Goal: Task Accomplishment & Management: Manage account settings

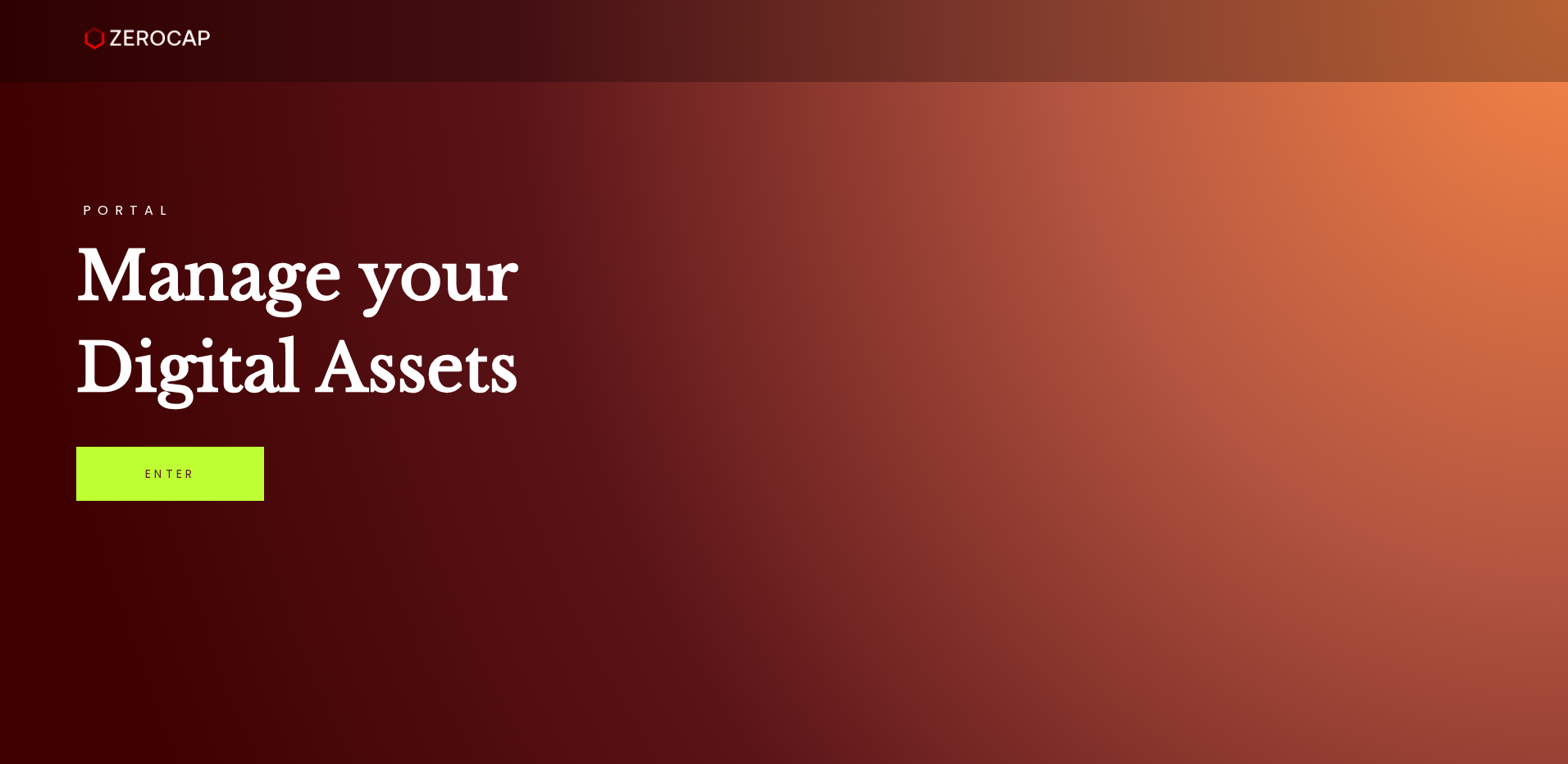
click at [181, 483] on link "Enter" at bounding box center [170, 474] width 188 height 54
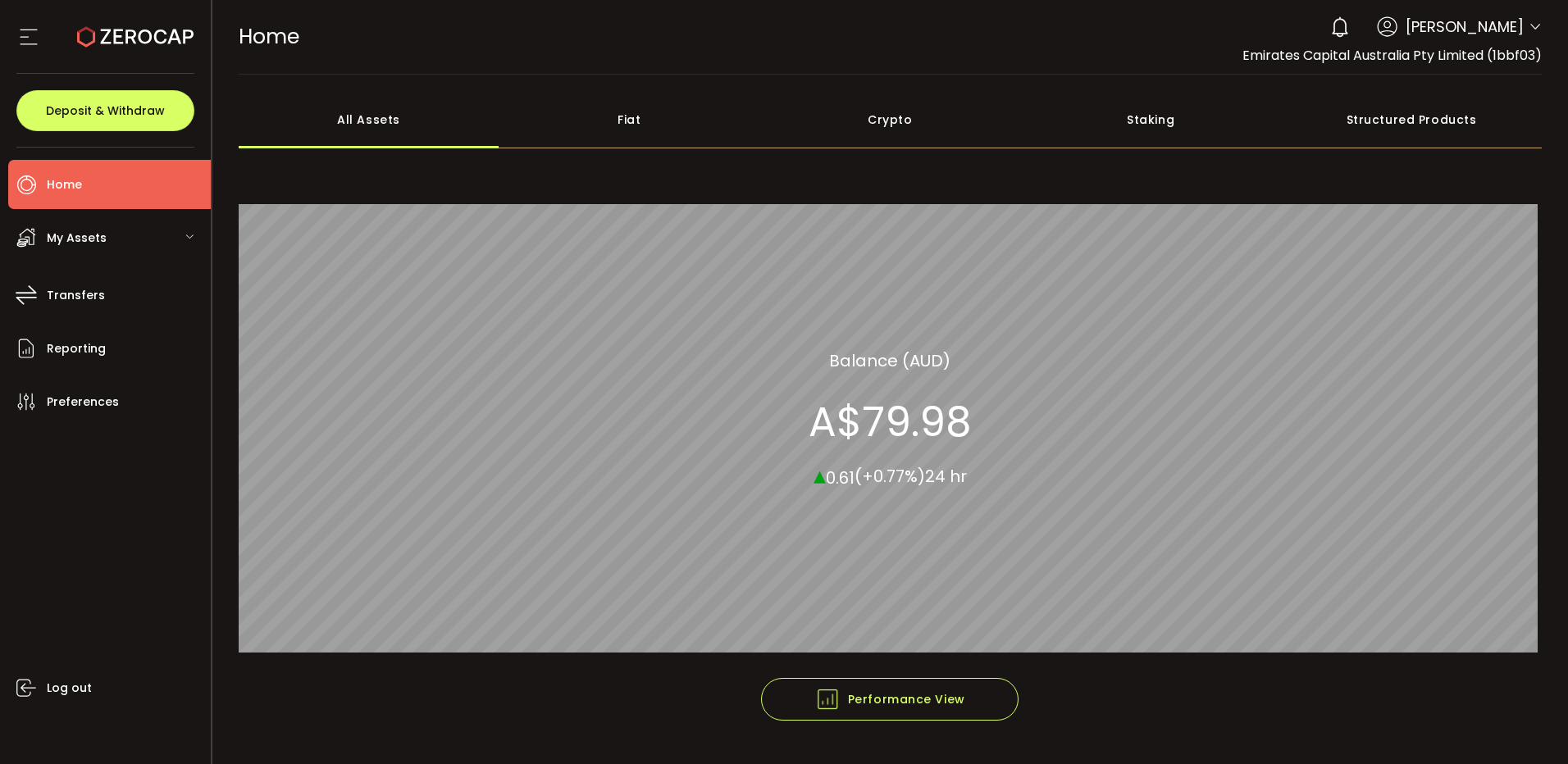
click at [83, 237] on span "My Assets" at bounding box center [77, 238] width 60 height 24
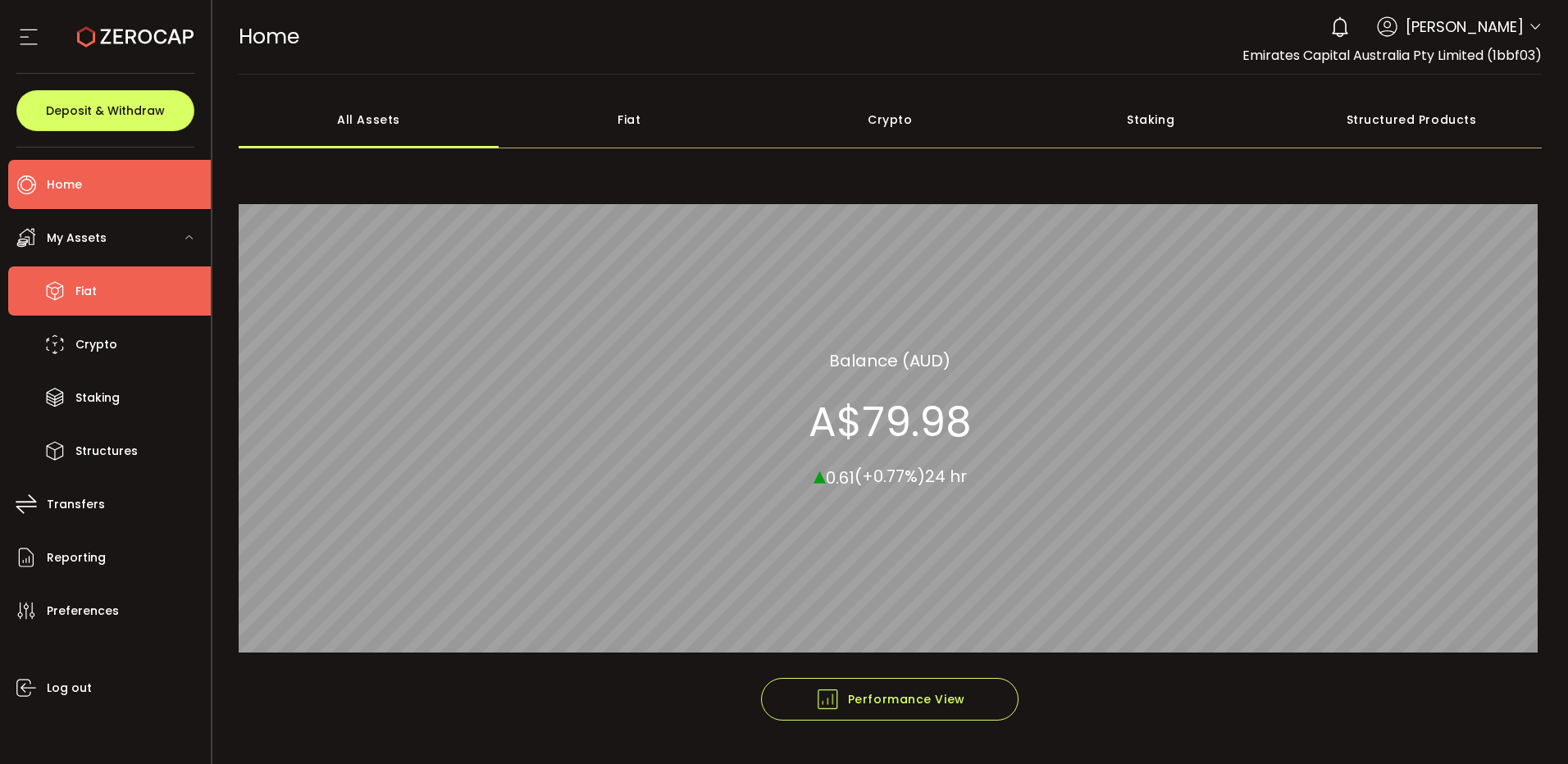
click at [78, 282] on span "Fiat" at bounding box center [86, 291] width 21 height 24
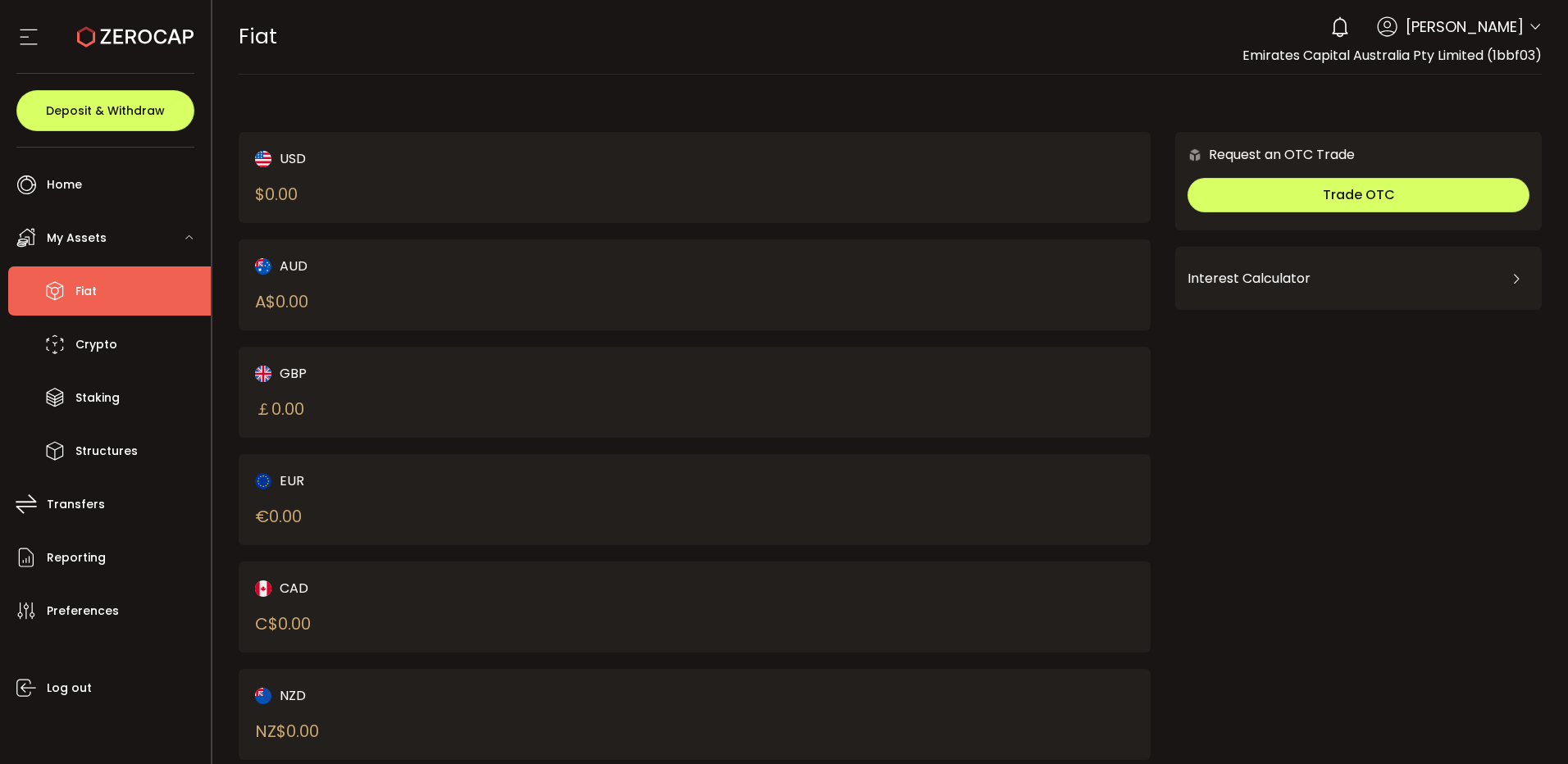
scroll to position [45, 0]
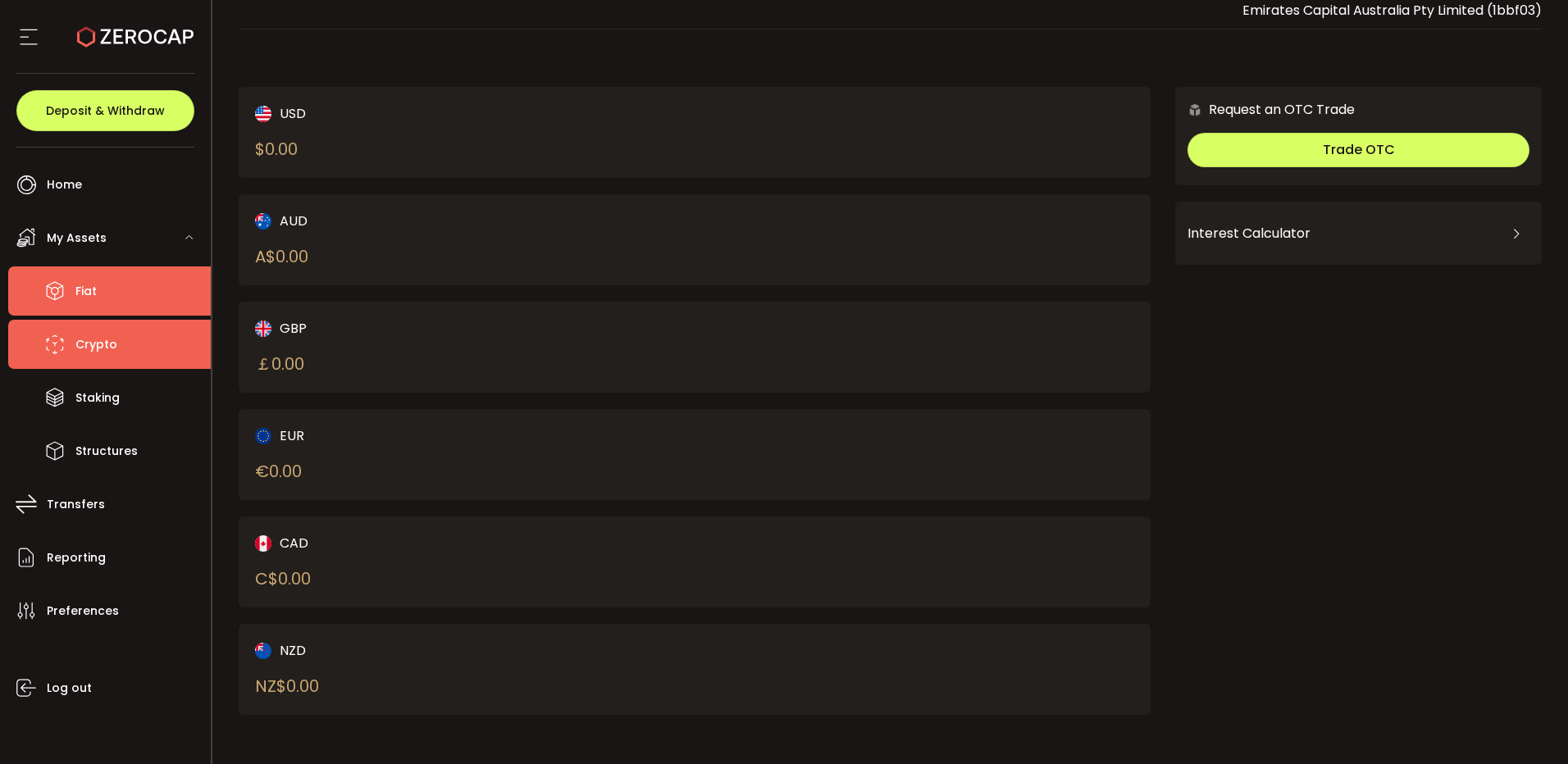
click at [112, 347] on span "Crypto" at bounding box center [96, 344] width 42 height 24
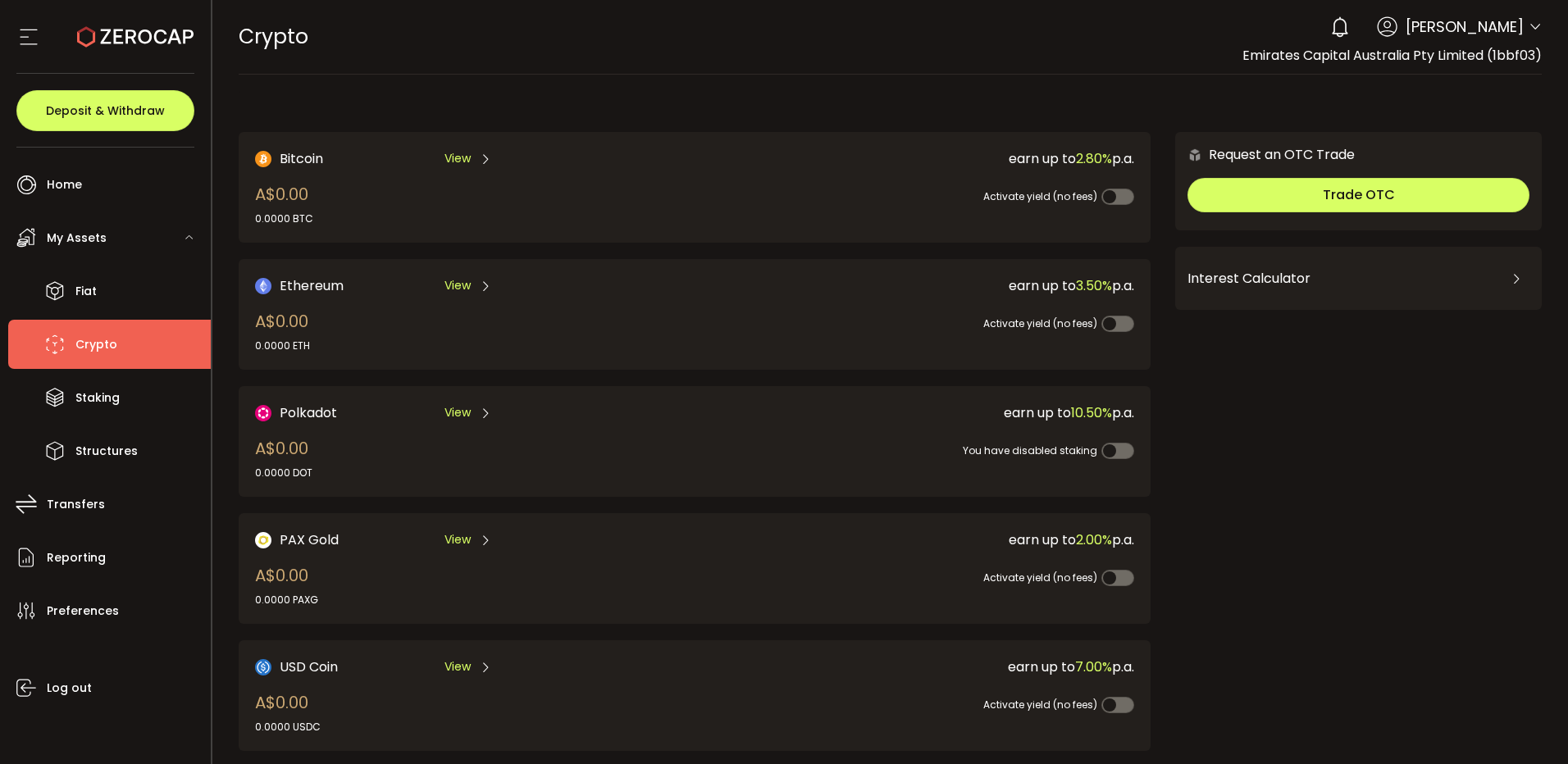
scroll to position [338, 0]
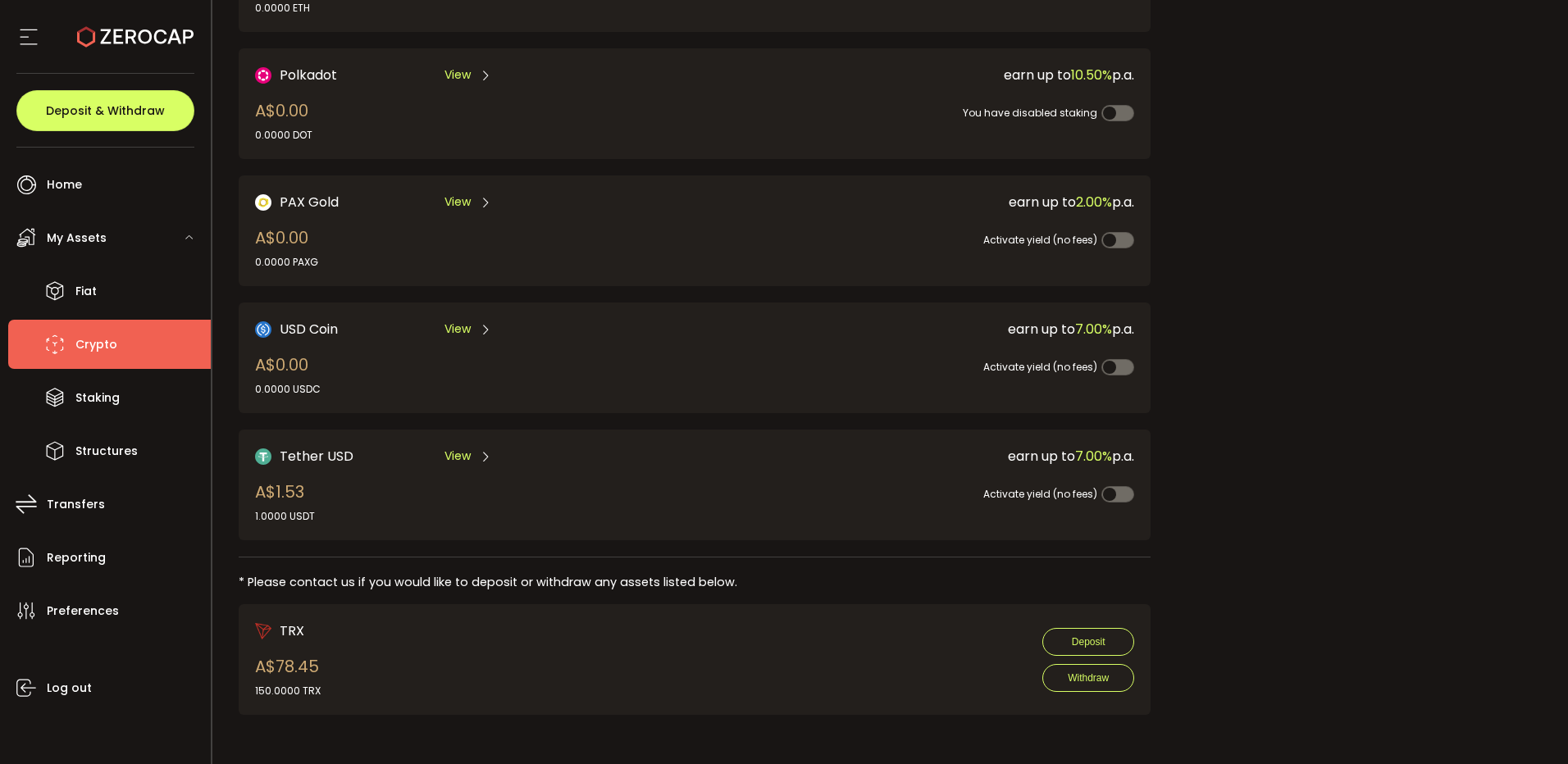
click at [326, 450] on span "Tether USD" at bounding box center [317, 456] width 74 height 21
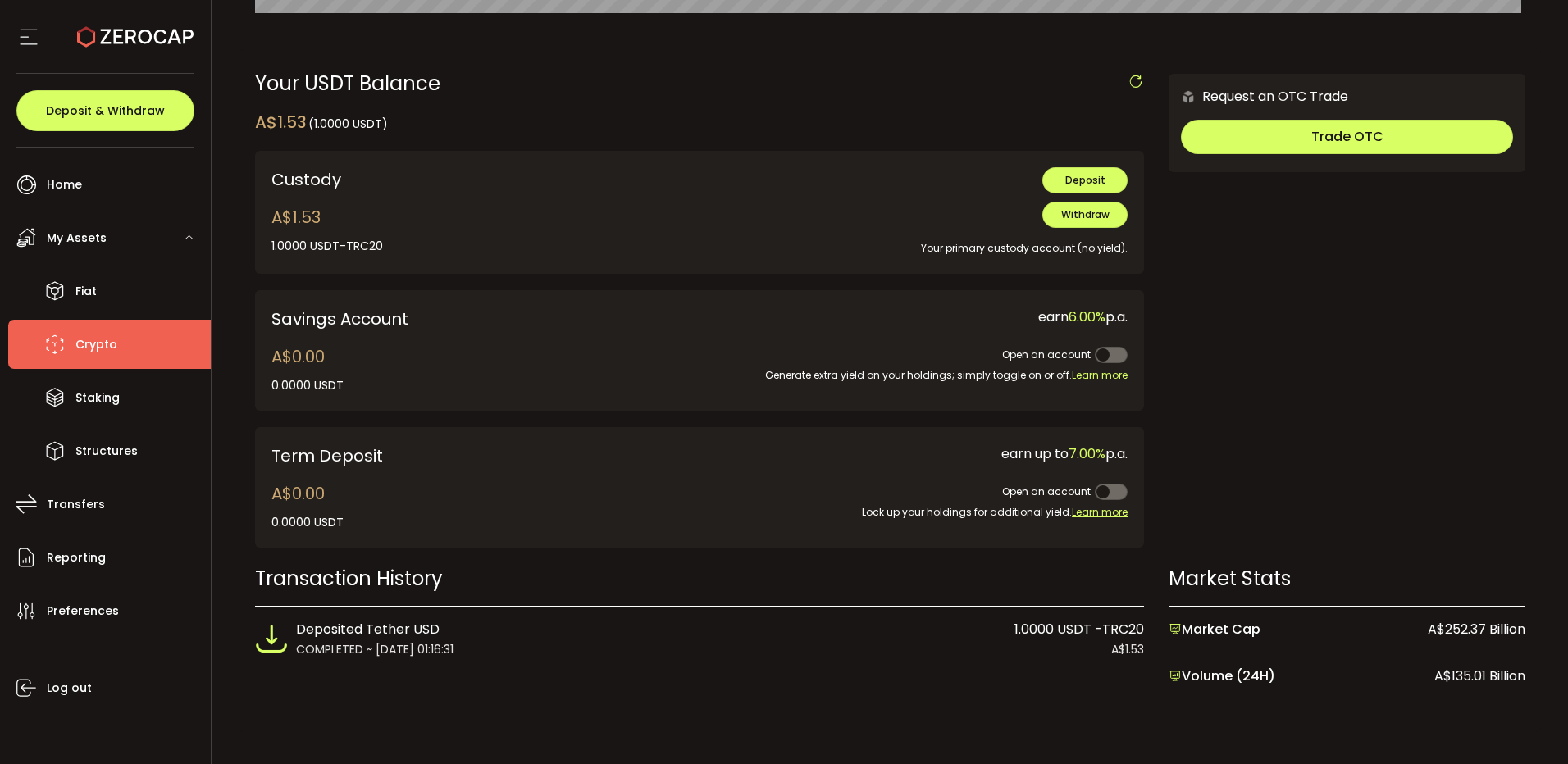
scroll to position [485, 0]
click at [86, 338] on span "Crypto" at bounding box center [96, 344] width 42 height 24
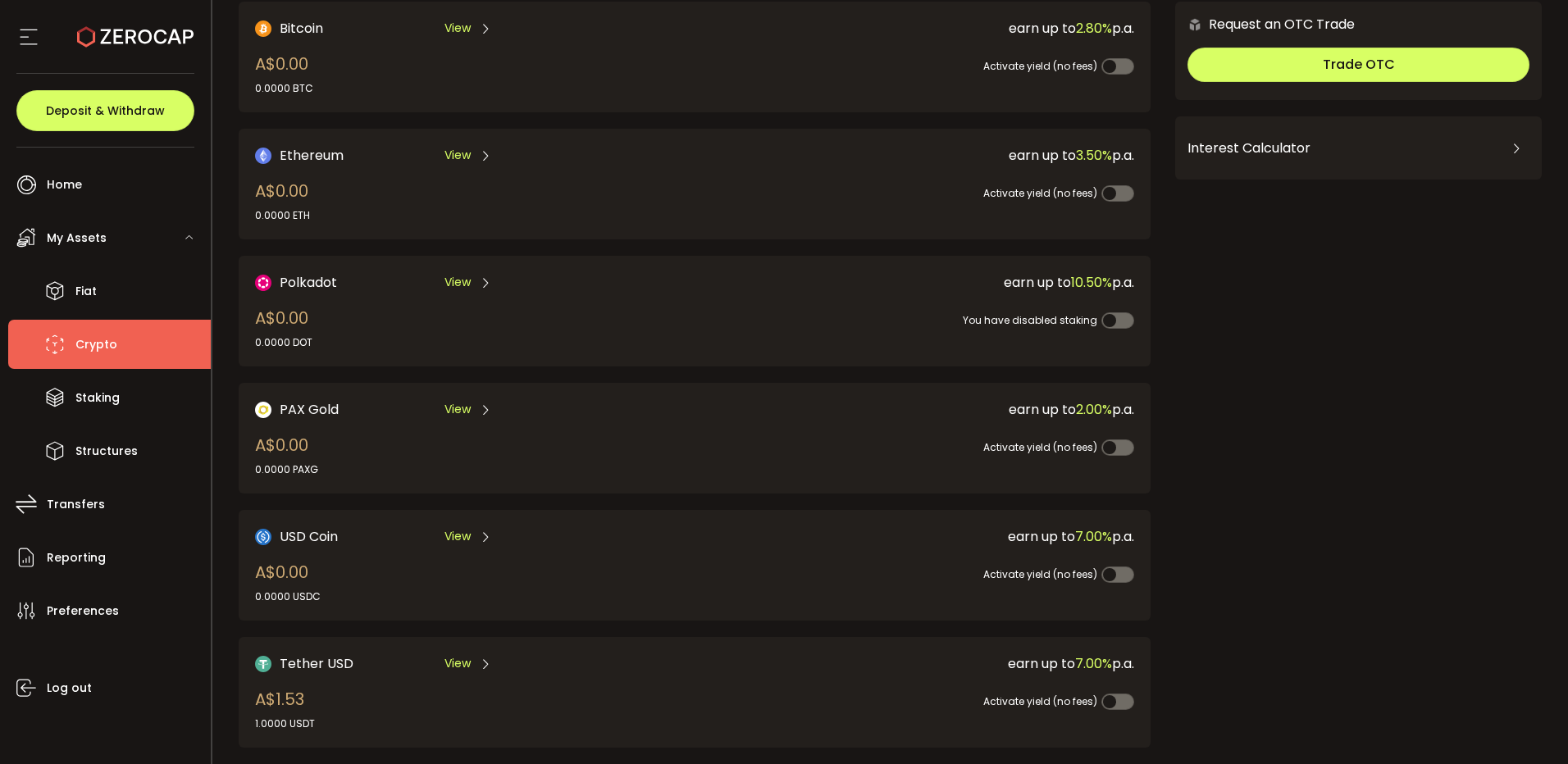
scroll to position [338, 0]
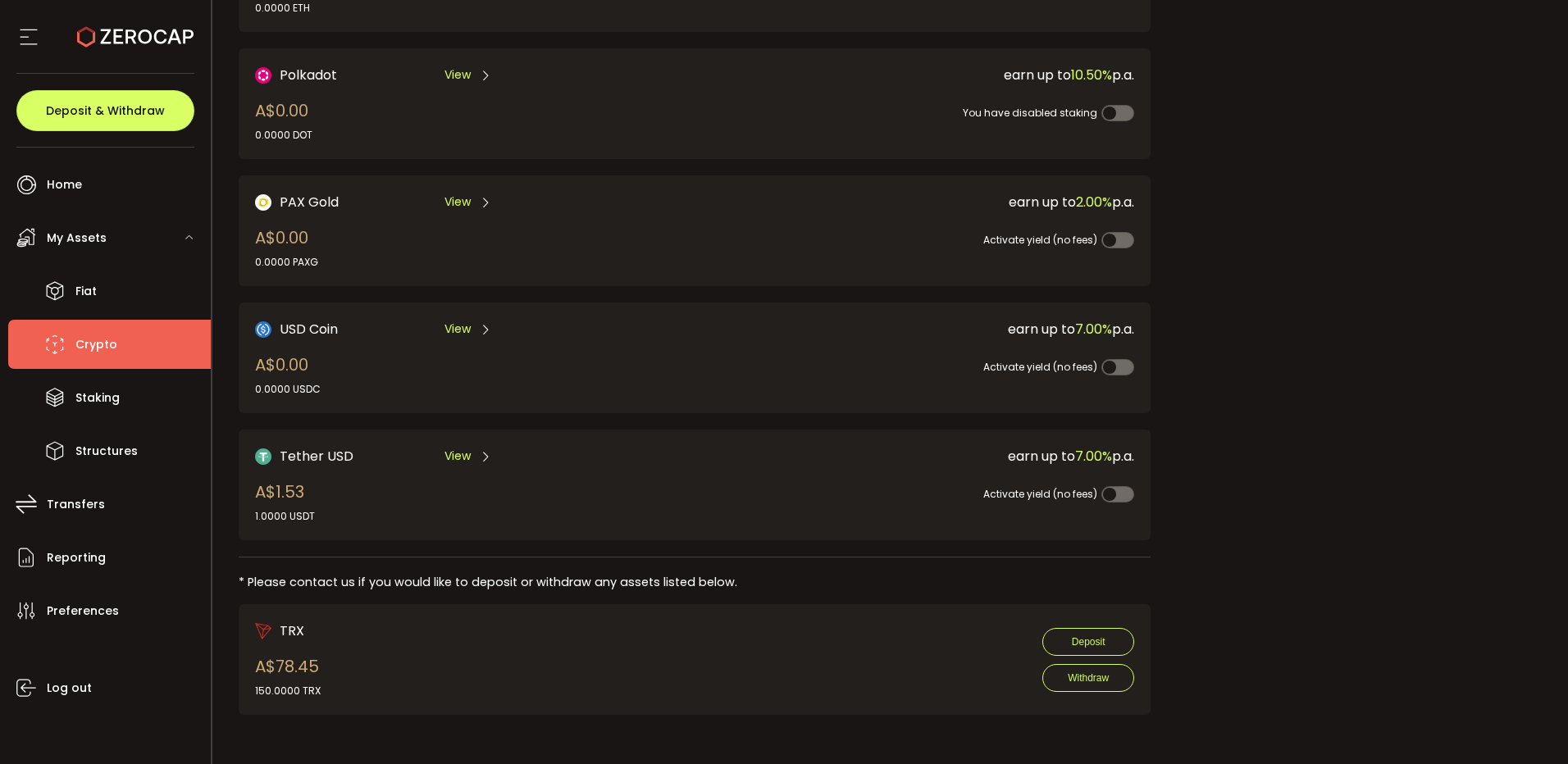
click at [286, 628] on span "TRX" at bounding box center [292, 631] width 25 height 21
click at [76, 176] on span "Home" at bounding box center [64, 184] width 35 height 24
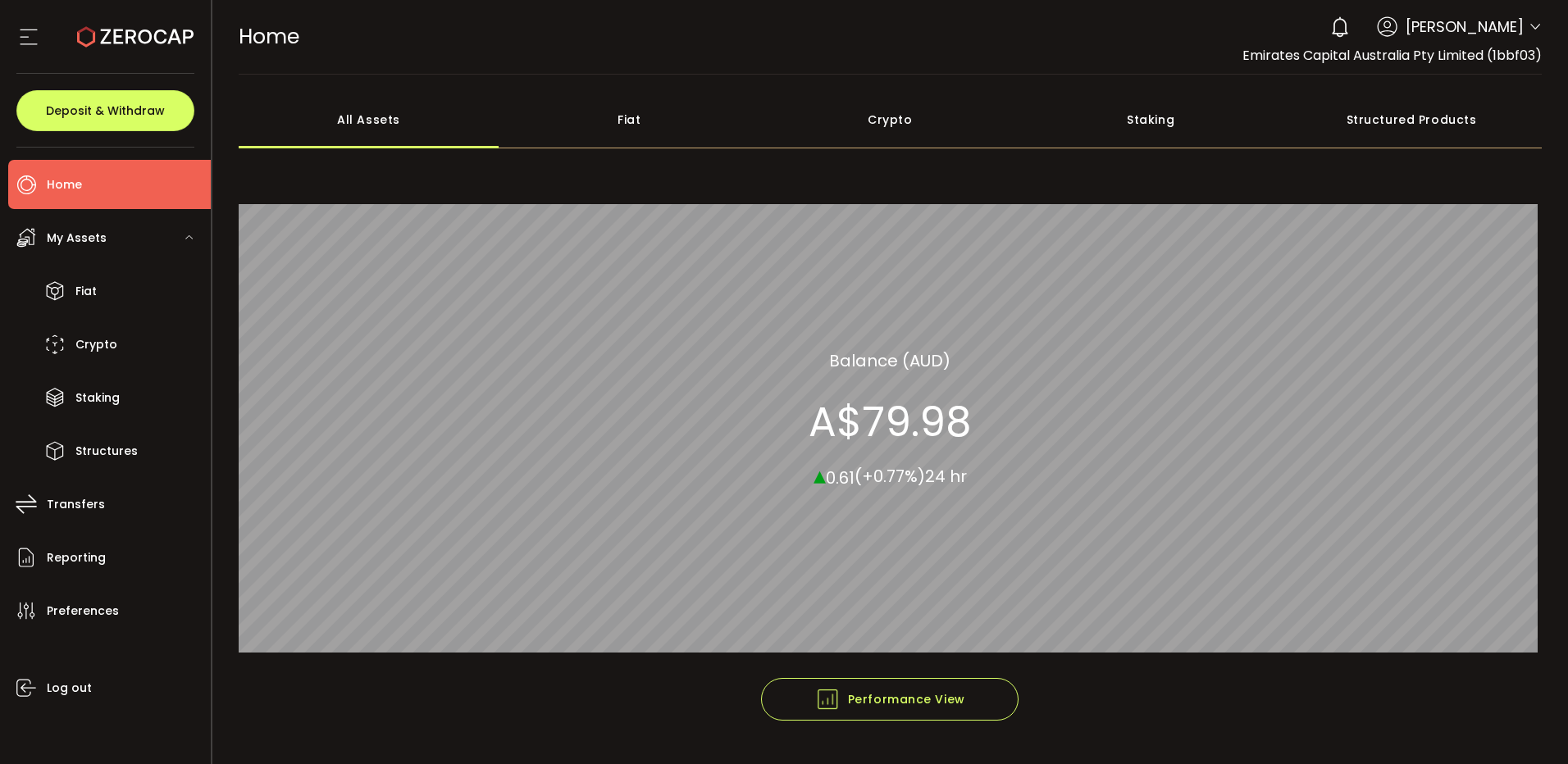
click at [1505, 30] on span "Brian Silvia" at bounding box center [1464, 26] width 118 height 22
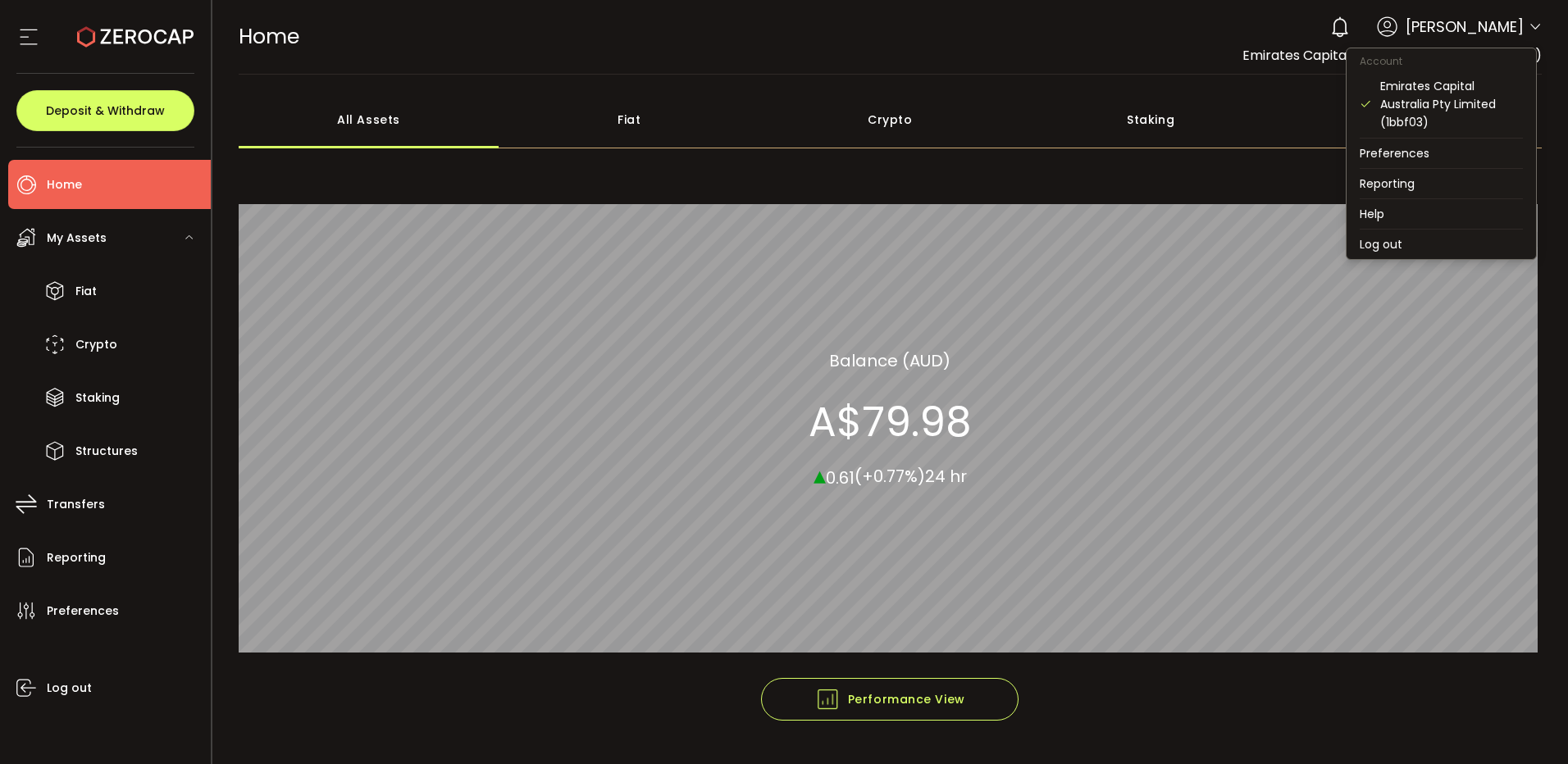
click at [1533, 26] on icon at bounding box center [1535, 27] width 13 height 13
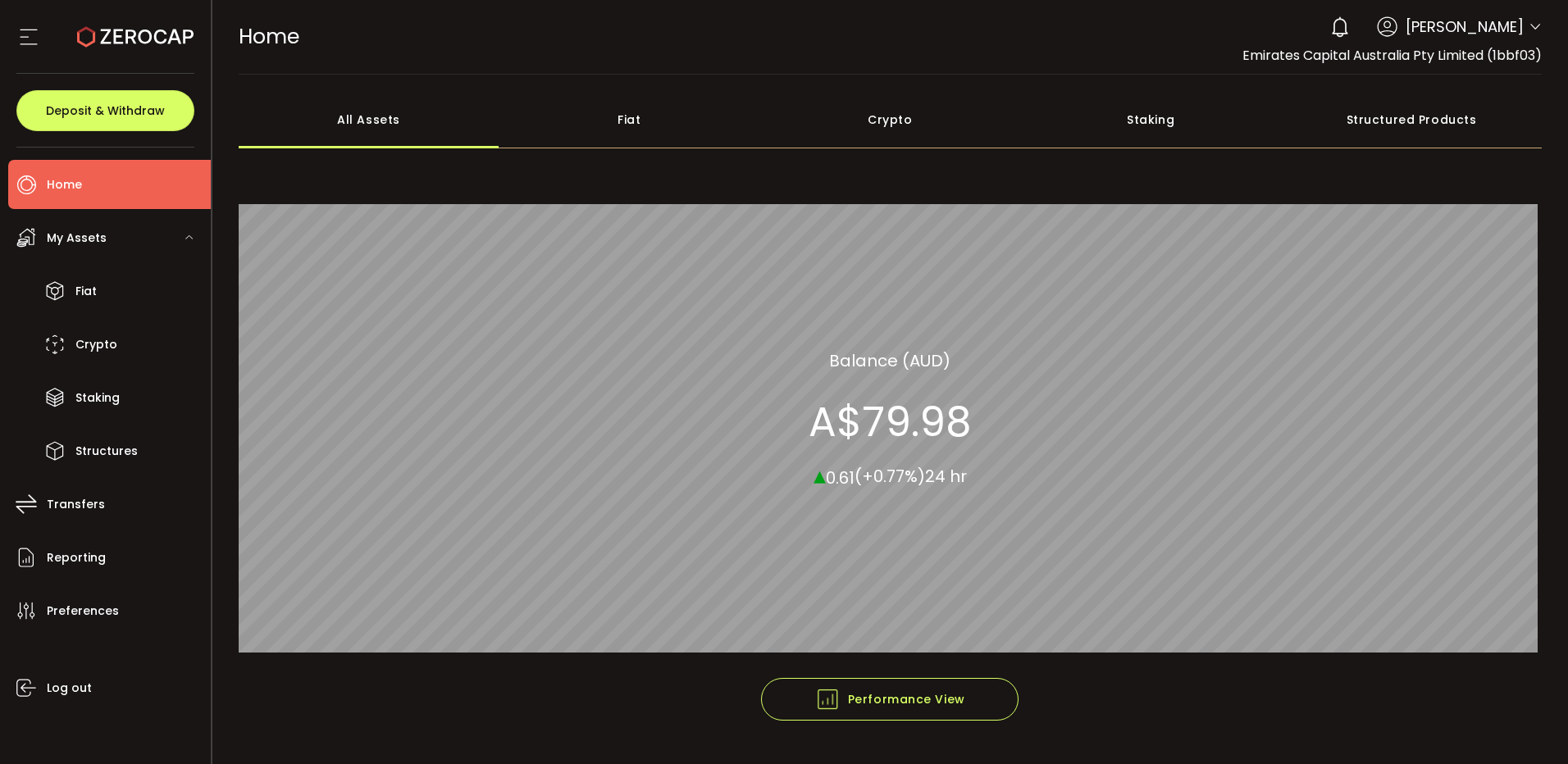
click at [1534, 22] on icon at bounding box center [1535, 27] width 13 height 13
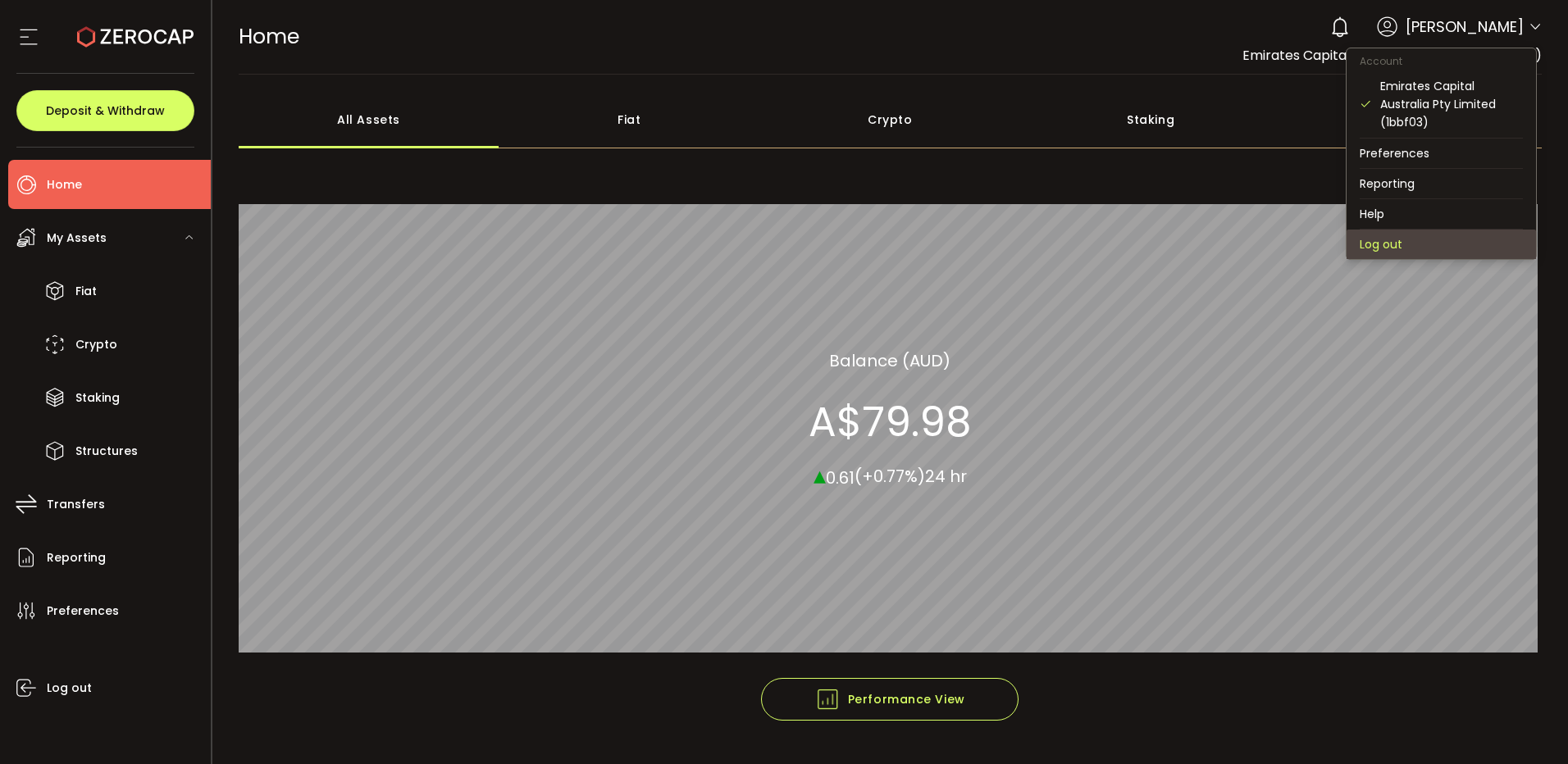
click at [1410, 243] on li "Log out" at bounding box center [1441, 245] width 189 height 30
